Goal: Transaction & Acquisition: Purchase product/service

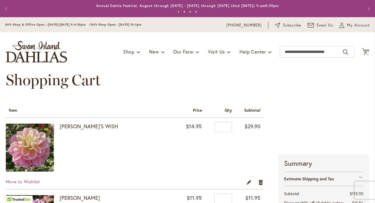
click at [354, 22] on div "My Account My Account Close Welcome Back, [PERSON_NAME] ! My Account My Orders …" at bounding box center [354, 25] width 30 height 7
click at [353, 26] on span "My Account" at bounding box center [358, 25] width 23 height 6
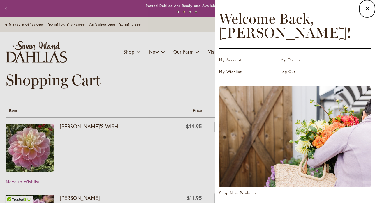
click at [291, 61] on link "My Orders" at bounding box center [309, 60] width 58 height 6
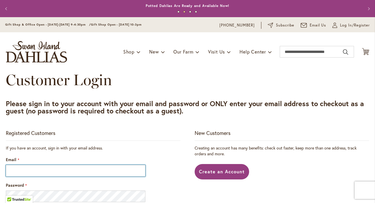
type input "**********"
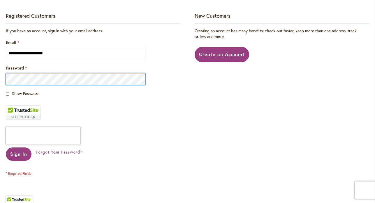
scroll to position [107, 0]
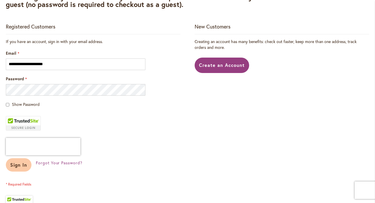
click at [17, 166] on span "Sign In" at bounding box center [18, 165] width 17 height 6
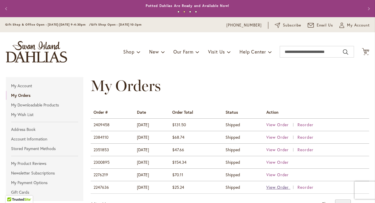
click at [285, 189] on span "View Order" at bounding box center [277, 188] width 23 height 6
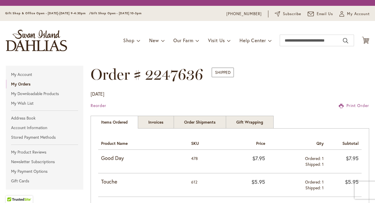
click at [285, 187] on li "Shipped 1" at bounding box center [297, 188] width 53 height 6
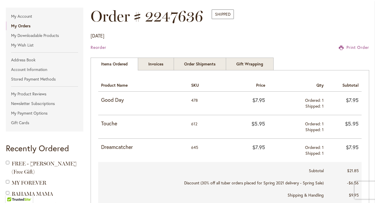
scroll to position [92, 0]
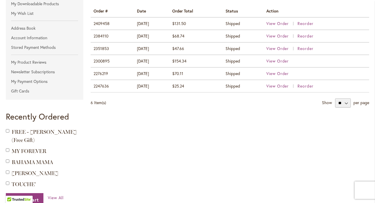
scroll to position [109, 0]
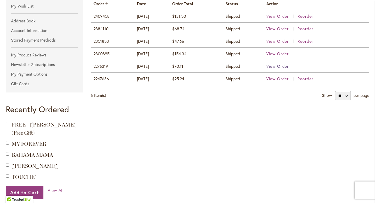
click at [287, 64] on span "View Order" at bounding box center [277, 66] width 23 height 6
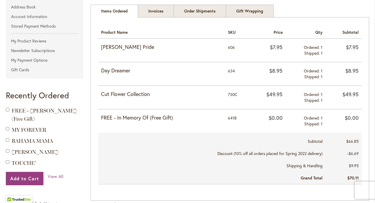
scroll to position [123, 0]
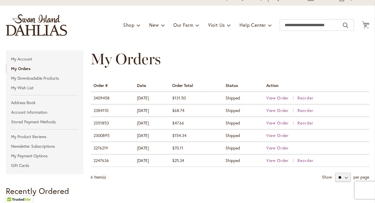
scroll to position [27, 0]
click at [283, 123] on span "View Order" at bounding box center [277, 123] width 23 height 6
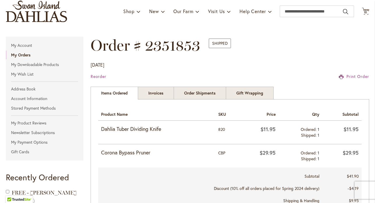
scroll to position [40, 0]
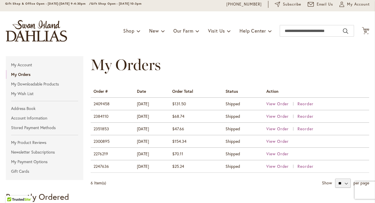
scroll to position [22, 0]
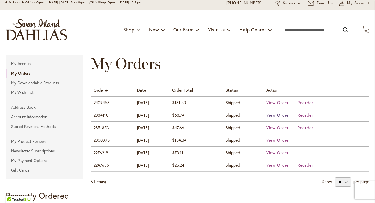
click at [280, 114] on span "View Order" at bounding box center [277, 115] width 23 height 6
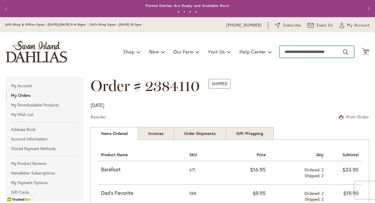
click at [319, 49] on input "Search" at bounding box center [317, 52] width 74 height 12
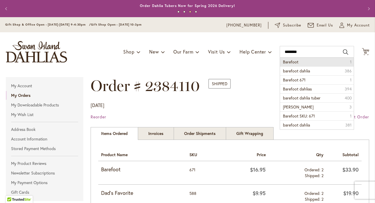
click at [300, 61] on li "Barefoot 1" at bounding box center [317, 62] width 74 height 9
type input "********"
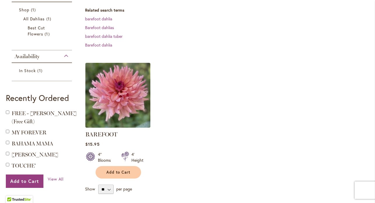
scroll to position [106, 0]
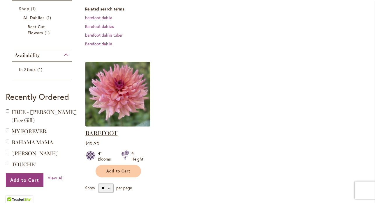
click at [99, 132] on link "BAREFOOT" at bounding box center [101, 133] width 32 height 7
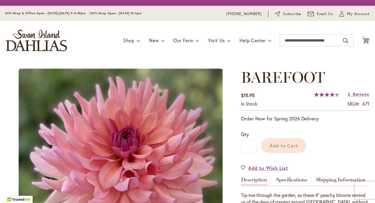
type input "******"
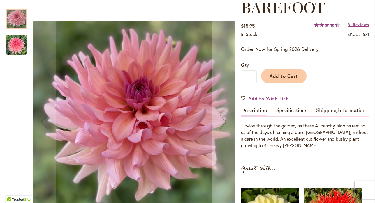
scroll to position [86, 0]
click at [17, 48] on img "BAREFOOT" at bounding box center [16, 44] width 21 height 21
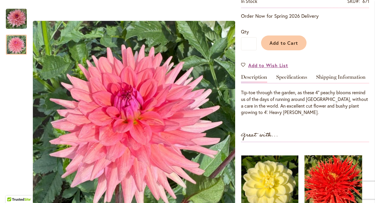
scroll to position [26, 0]
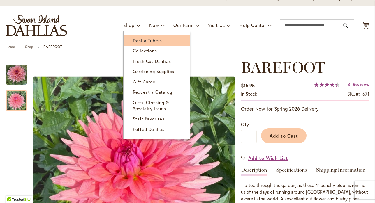
click at [142, 40] on span "Dahlia Tubers" at bounding box center [147, 41] width 29 height 6
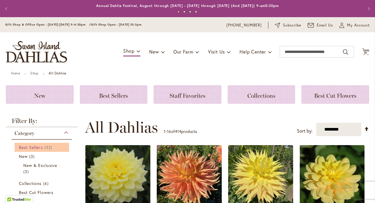
click at [37, 146] on span "Best Sellers" at bounding box center [31, 148] width 24 height 6
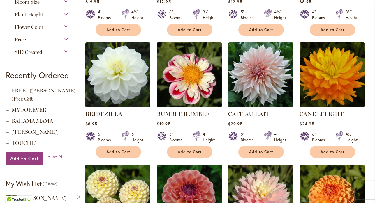
scroll to position [215, 0]
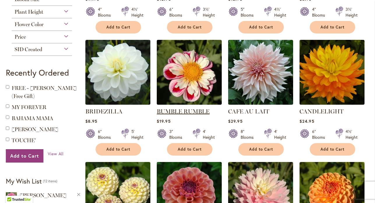
click at [188, 110] on link "BUMBLE RUMBLE" at bounding box center [183, 111] width 53 height 7
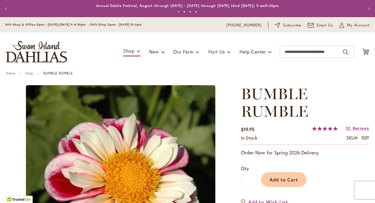
type input "******"
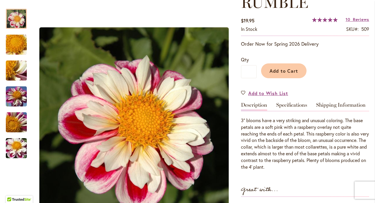
scroll to position [113, 0]
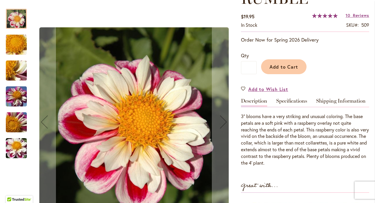
click at [16, 146] on img "BUMBLE RUMBLE" at bounding box center [16, 148] width 42 height 31
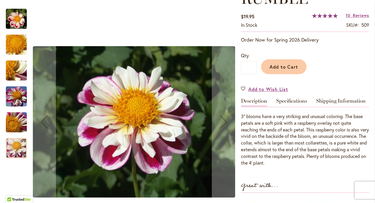
click at [17, 85] on div "BUMBLE RUMBLE" at bounding box center [19, 94] width 27 height 26
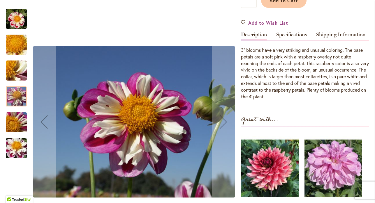
scroll to position [180, 0]
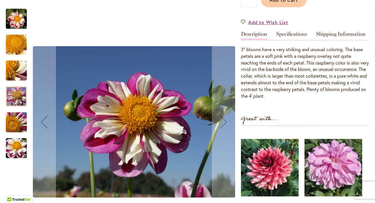
click at [19, 20] on img "BUMBLE RUMBLE" at bounding box center [16, 18] width 21 height 21
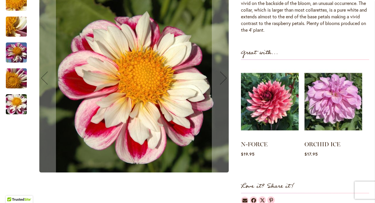
scroll to position [243, 0]
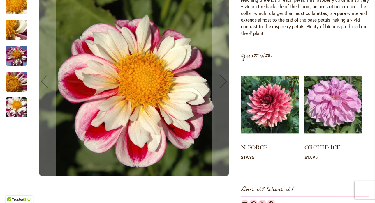
click at [15, 54] on img "BUMBLE RUMBLE" at bounding box center [16, 55] width 42 height 31
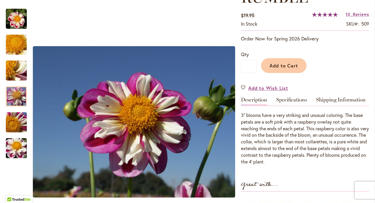
scroll to position [56, 0]
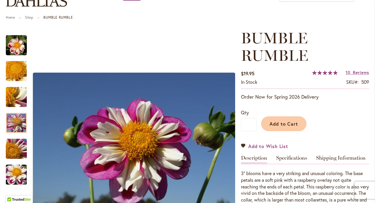
click at [254, 147] on span "Add to Wish List" at bounding box center [268, 146] width 40 height 7
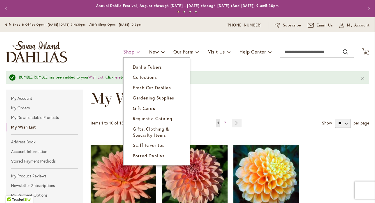
click at [128, 52] on span "Shop" at bounding box center [128, 52] width 11 height 6
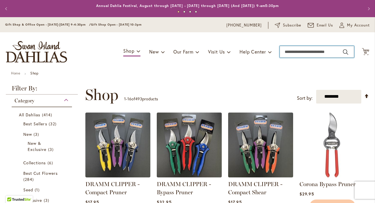
click at [289, 50] on input "Search" at bounding box center [317, 52] width 74 height 12
type input "**********"
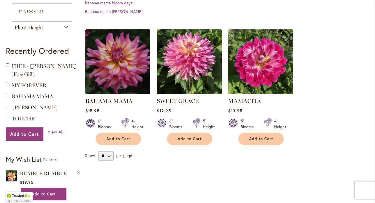
scroll to position [185, 0]
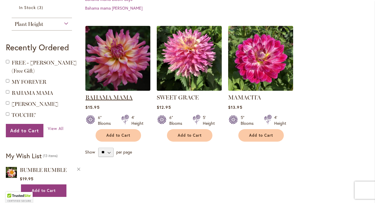
click at [105, 96] on link "BAHAMA MAMA" at bounding box center [108, 97] width 47 height 7
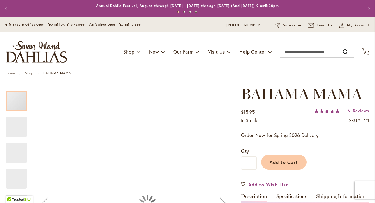
type input "******"
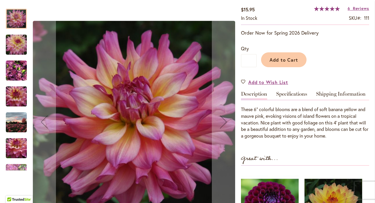
scroll to position [104, 0]
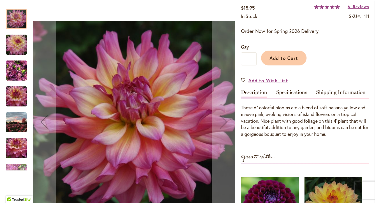
click at [12, 146] on img "Bahama Mama" at bounding box center [16, 149] width 42 height 28
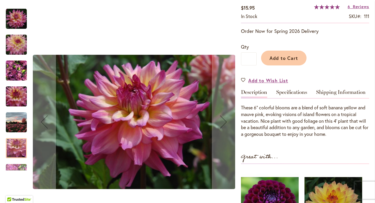
click at [10, 76] on img "Bahama Mama" at bounding box center [16, 71] width 21 height 28
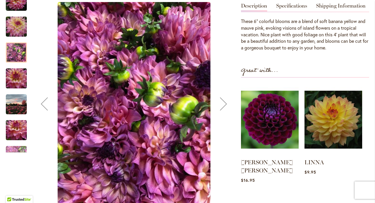
scroll to position [194, 0]
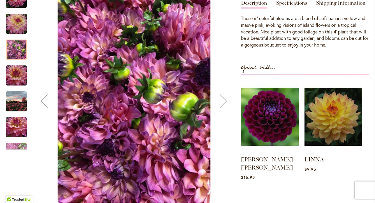
click at [12, 140] on div at bounding box center [120, 101] width 229 height 238
click at [12, 141] on div "Next" at bounding box center [16, 145] width 21 height 9
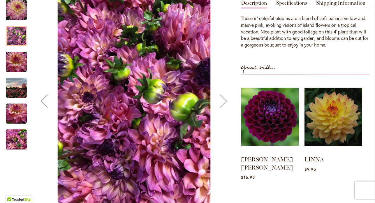
click at [13, 132] on img "Bahama Mama" at bounding box center [16, 140] width 21 height 28
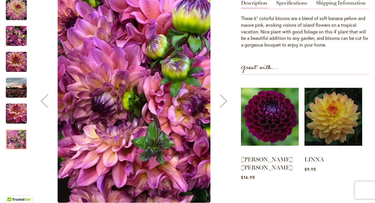
click at [15, 106] on img "Bahama Mama" at bounding box center [16, 114] width 42 height 28
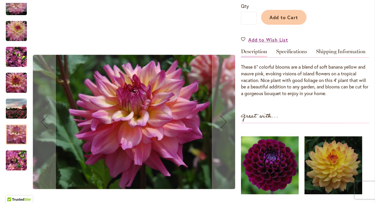
scroll to position [138, 0]
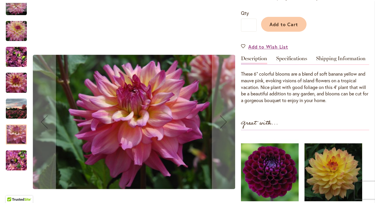
click at [17, 61] on img "Bahama Mama" at bounding box center [16, 57] width 21 height 28
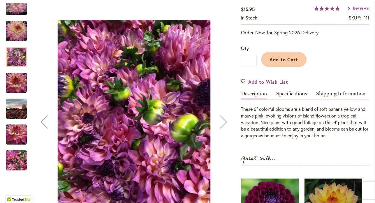
scroll to position [89, 0]
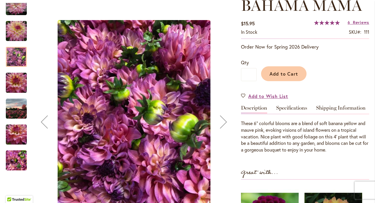
click at [21, 28] on img "Bahama Mama" at bounding box center [16, 31] width 42 height 28
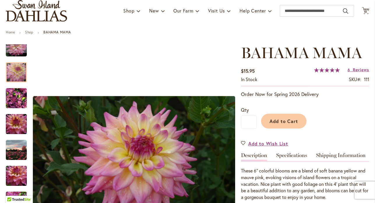
scroll to position [36, 0]
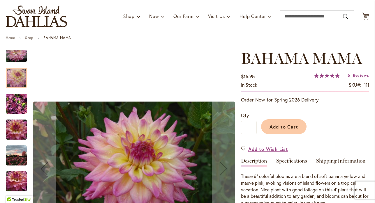
click at [16, 60] on img "Bahama Mama" at bounding box center [16, 52] width 21 height 21
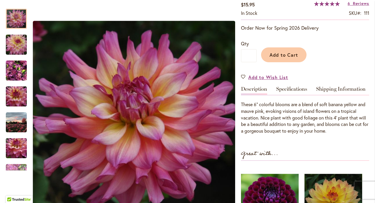
scroll to position [59, 0]
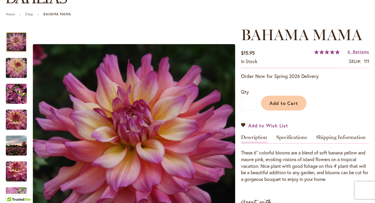
click at [243, 122] on link "Add to Wish List" at bounding box center [264, 125] width 47 height 7
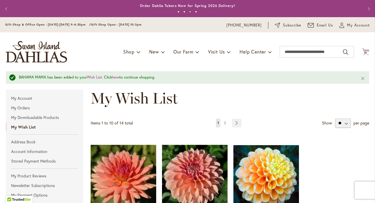
click at [365, 52] on span "10" at bounding box center [365, 53] width 3 height 4
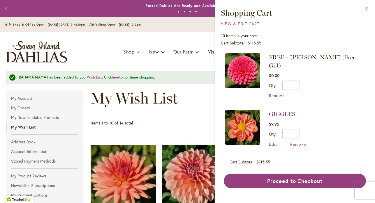
click at [365, 7] on button "Close" at bounding box center [366, 9] width 16 height 18
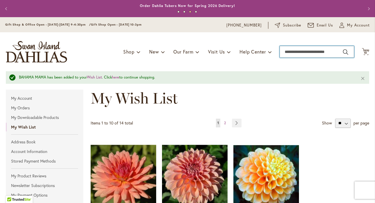
click at [291, 53] on input "Search" at bounding box center [317, 52] width 74 height 12
type input "**********"
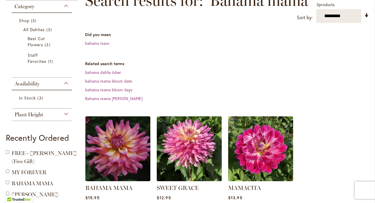
scroll to position [95, 0]
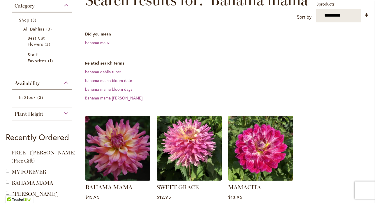
click at [94, 183] on strong "BAHAMA MAMA" at bounding box center [117, 187] width 65 height 8
click at [94, 187] on link "BAHAMA MAMA" at bounding box center [108, 187] width 47 height 7
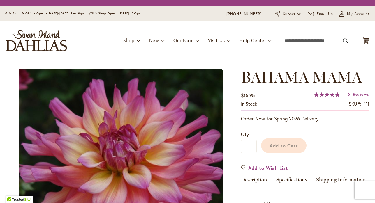
type input "******"
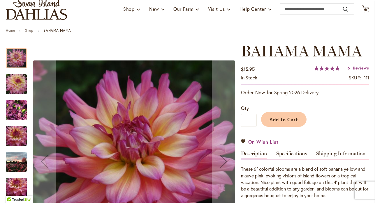
scroll to position [72, 0]
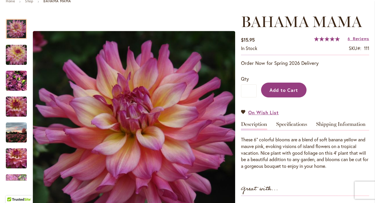
click at [290, 92] on span "Add to Cart" at bounding box center [283, 90] width 29 height 6
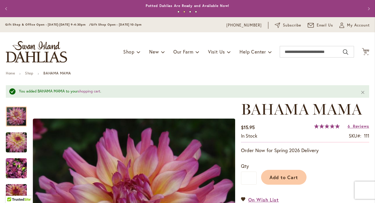
scroll to position [0, 0]
click at [350, 25] on span "My Account" at bounding box center [358, 25] width 23 height 6
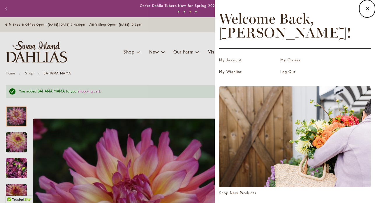
click at [231, 68] on ul "My Account My Orders My Wishlist Log Out" at bounding box center [294, 62] width 151 height 29
click at [228, 72] on link "My Wishlist" at bounding box center [248, 72] width 58 height 6
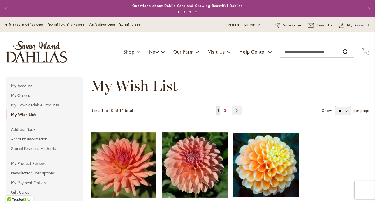
click at [365, 50] on icon "Cart .cls-1 { fill: #231f20; }" at bounding box center [365, 51] width 7 height 7
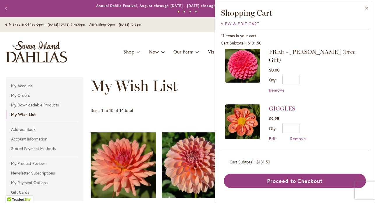
scroll to position [56, 0]
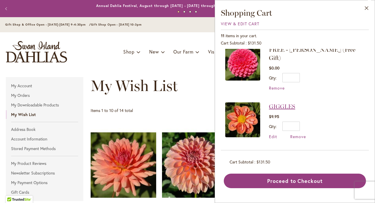
click at [279, 103] on link "GIGGLES" at bounding box center [282, 106] width 26 height 7
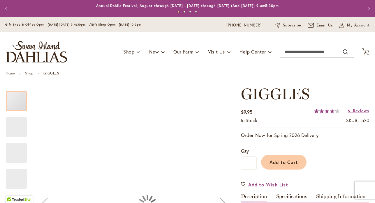
type input "******"
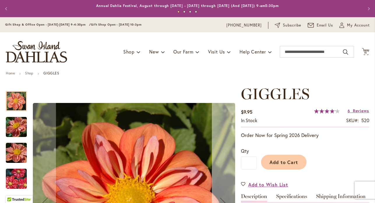
scroll to position [51, 0]
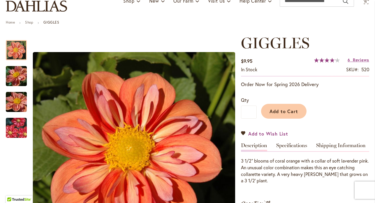
click at [256, 133] on span "Add to Wish List" at bounding box center [268, 133] width 40 height 7
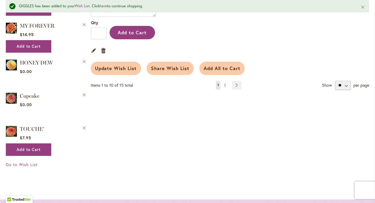
scroll to position [734, 0]
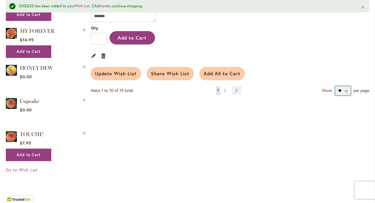
select select "**********"
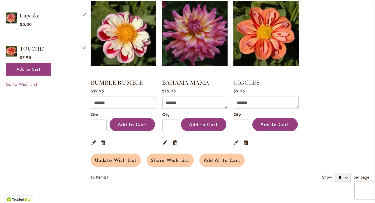
scroll to position [809, 0]
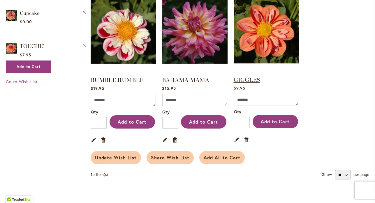
click at [252, 76] on link "GIGGLES" at bounding box center [247, 79] width 26 height 7
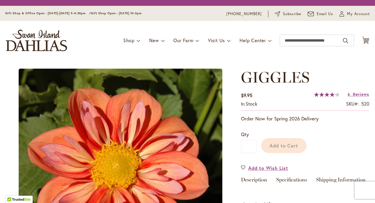
type input "******"
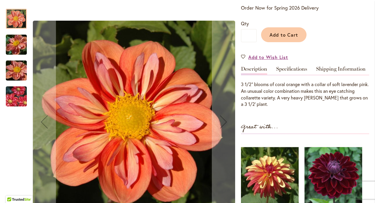
scroll to position [128, 0]
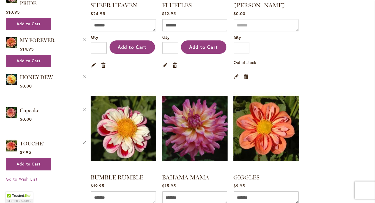
scroll to position [742, 0]
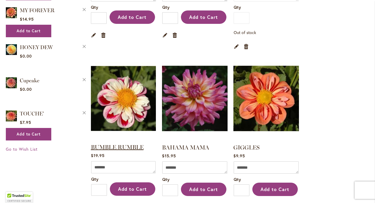
click at [102, 144] on link "BUMBLE RUMBLE" at bounding box center [117, 147] width 53 height 7
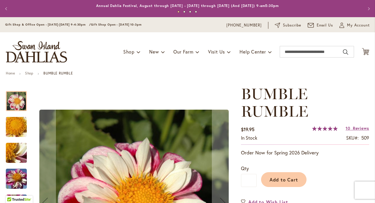
type input "******"
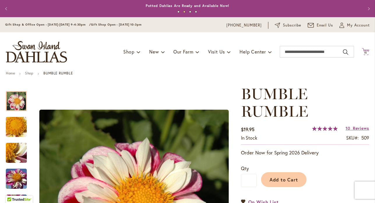
click at [368, 50] on icon "Cart .cls-1 { fill: #231f20; }" at bounding box center [365, 51] width 7 height 7
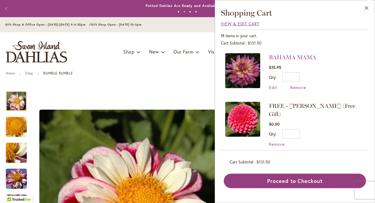
click at [256, 23] on span "View & Edit Cart" at bounding box center [240, 24] width 38 height 6
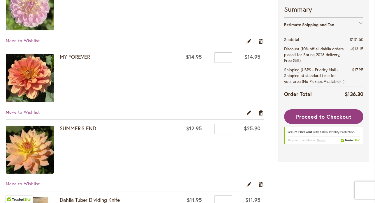
scroll to position [285, 0]
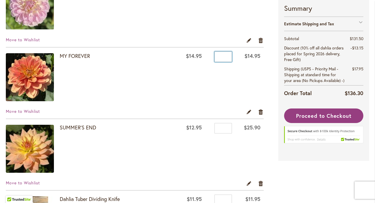
click at [227, 56] on input "*" at bounding box center [222, 57] width 17 height 10
type input "*"
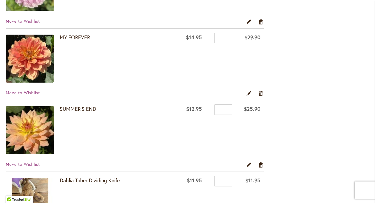
scroll to position [301, 0]
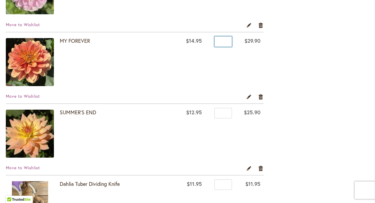
click at [225, 41] on input "*" at bounding box center [222, 41] width 17 height 10
type input "*"
click at [225, 79] on td "Qty *" at bounding box center [220, 62] width 30 height 61
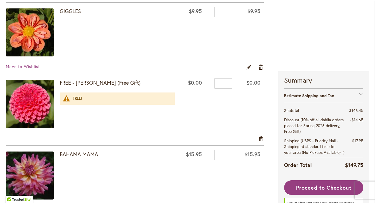
scroll to position [633, 0]
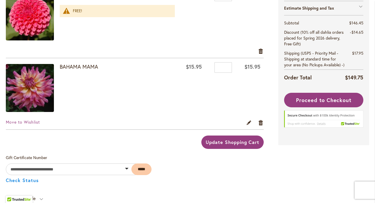
click at [220, 142] on span "Update Shopping Cart" at bounding box center [233, 142] width 54 height 6
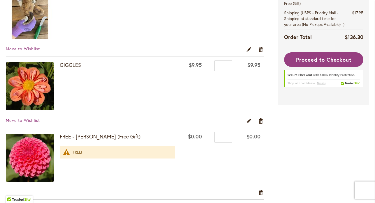
scroll to position [555, 0]
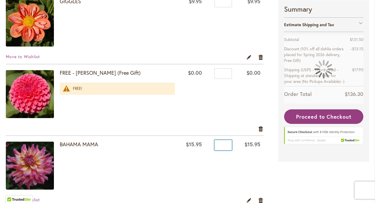
click at [225, 146] on input "*" at bounding box center [222, 145] width 17 height 10
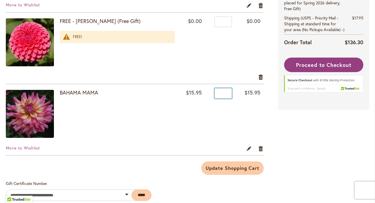
scroll to position [626, 0]
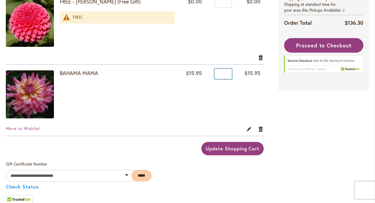
type input "*"
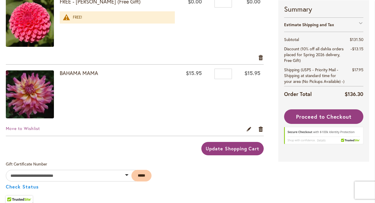
click at [248, 147] on span "Update Shopping Cart" at bounding box center [233, 149] width 54 height 6
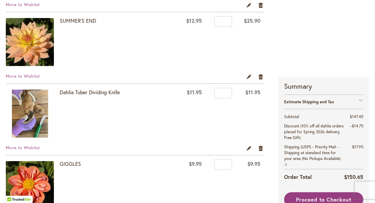
scroll to position [403, 0]
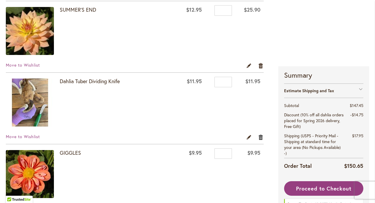
click at [261, 137] on link "Remove item" at bounding box center [261, 137] width 6 height 6
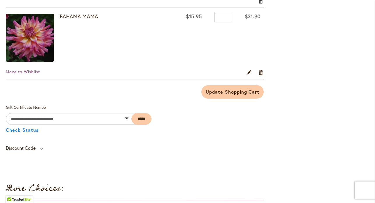
scroll to position [612, 0]
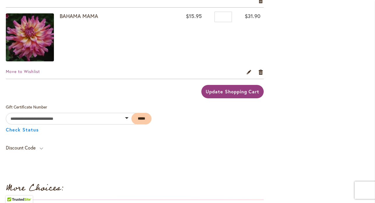
click at [251, 90] on span "Update Shopping Cart" at bounding box center [233, 92] width 54 height 6
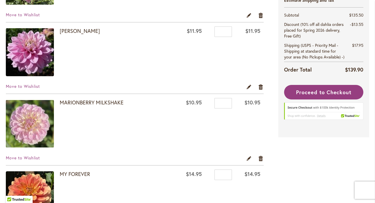
scroll to position [167, 0]
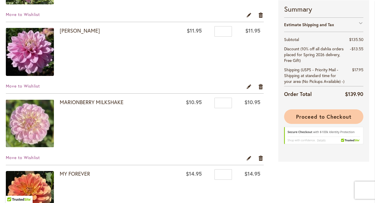
click at [303, 117] on span "Proceed to Checkout" at bounding box center [323, 116] width 55 height 7
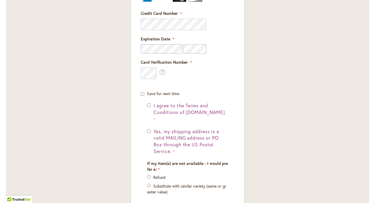
scroll to position [272, 0]
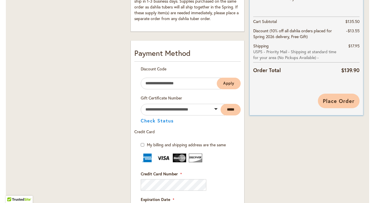
click at [346, 98] on span "Place Order" at bounding box center [339, 101] width 32 height 7
